Goal: Transaction & Acquisition: Subscribe to service/newsletter

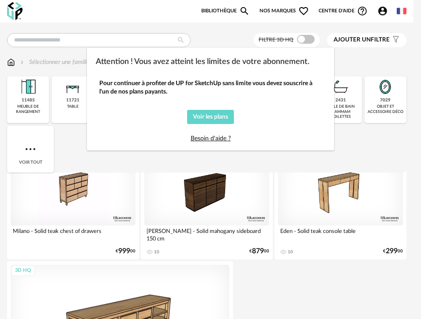
click at [263, 105] on div "Pour continuer à profiter de UP for SketchUp sans limite vous devez souscrire à…" at bounding box center [210, 111] width 229 height 70
drag, startPoint x: 368, startPoint y: 132, endPoint x: 362, endPoint y: 133, distance: 5.8
click at [368, 133] on div "Attention ! Vous avez atteint les limites de votre abonnement. Pour continuer à…" at bounding box center [210, 159] width 421 height 319
click at [214, 116] on span "Voir les plans" at bounding box center [210, 117] width 35 height 6
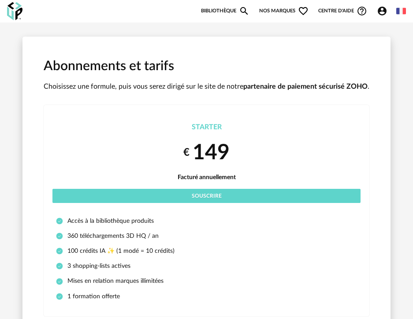
click at [221, 11] on link "Bibliothèque Magnify icon" at bounding box center [225, 11] width 49 height 11
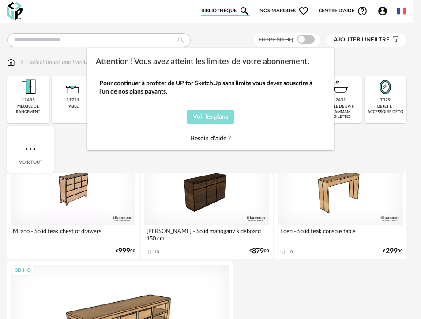
click at [213, 116] on span "Voir les plans" at bounding box center [210, 117] width 35 height 6
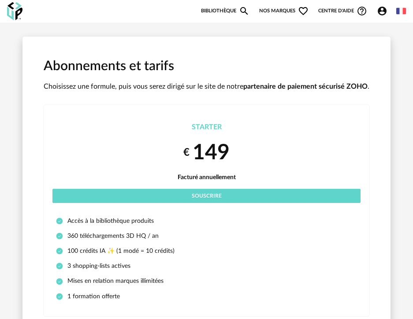
click at [289, 10] on span "Nos marques Heart Outline icon" at bounding box center [283, 11] width 49 height 11
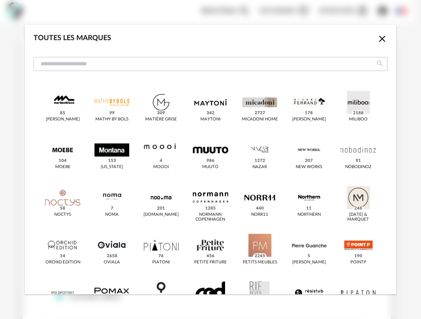
scroll to position [724, 0]
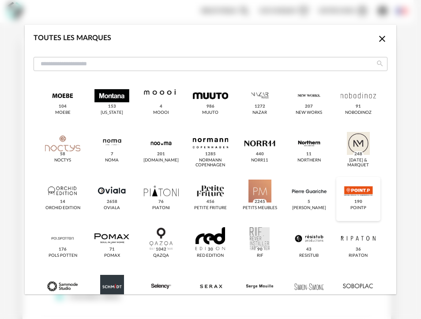
click at [352, 189] on div "dialog" at bounding box center [358, 191] width 35 height 23
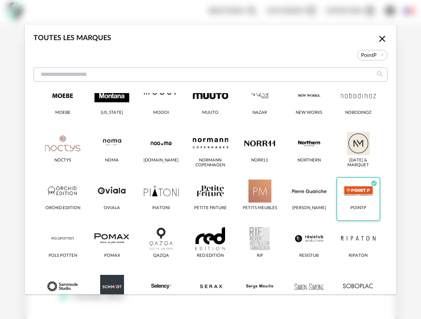
scroll to position [829, 0]
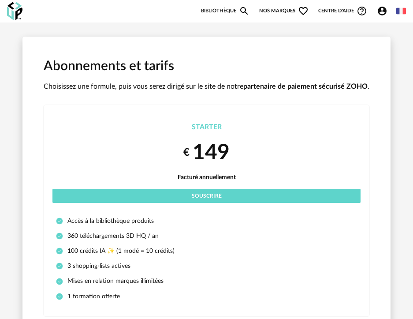
click at [211, 9] on link "Bibliothèque Magnify icon" at bounding box center [225, 11] width 49 height 11
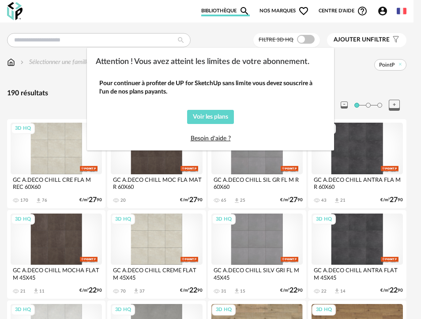
click at [224, 7] on div "Attention ! Vous avez atteint les limites de votre abonnement. Pour continuer à…" at bounding box center [210, 159] width 421 height 319
click at [223, 32] on div "Attention ! Vous avez atteint les limites de votre abonnement. Pour continuer à…" at bounding box center [210, 159] width 421 height 319
click at [221, 137] on link "Besoin d'aide ?" at bounding box center [211, 138] width 40 height 6
